Goal: Check status: Check status

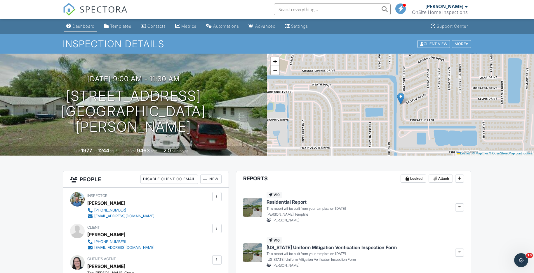
click at [88, 27] on div "Dashboard" at bounding box center [83, 26] width 22 height 5
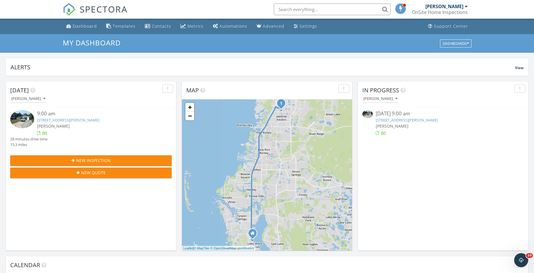
click at [406, 120] on link "10137 Oleander Dr, Port Richey, FL 34668" at bounding box center [406, 120] width 62 height 5
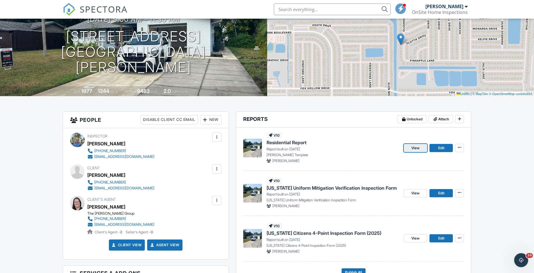
click at [410, 148] on link "View" at bounding box center [414, 148] width 23 height 8
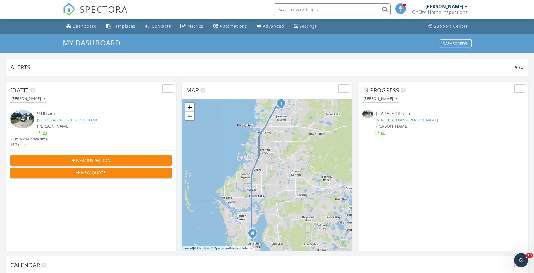
click at [403, 121] on link "10137 Oleander Dr, Port Richey, FL 34668" at bounding box center [406, 120] width 62 height 5
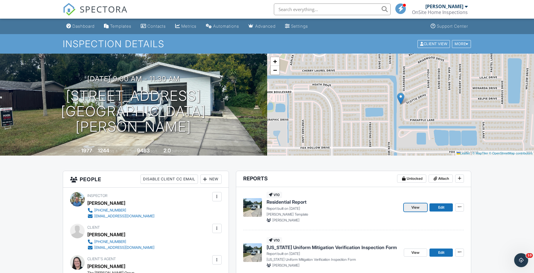
click at [416, 207] on span "View" at bounding box center [415, 208] width 8 height 6
